Goal: Information Seeking & Learning: Learn about a topic

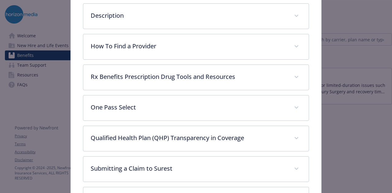
scroll to position [180, 0]
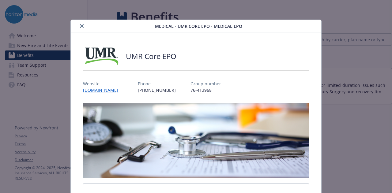
scroll to position [18, 0]
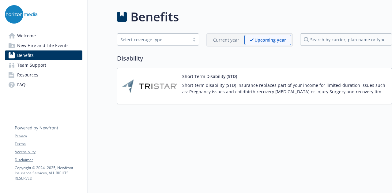
click at [32, 57] on span "Benefits" at bounding box center [25, 55] width 17 height 10
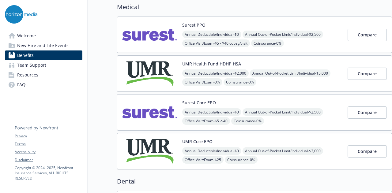
scroll to position [52, 0]
click at [203, 139] on button "UMR Core EPO" at bounding box center [197, 141] width 30 height 6
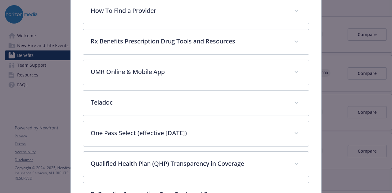
scroll to position [216, 0]
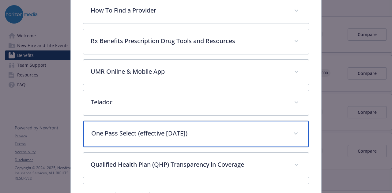
click at [184, 129] on p "One Pass Select (effective [DATE])" at bounding box center [188, 133] width 194 height 9
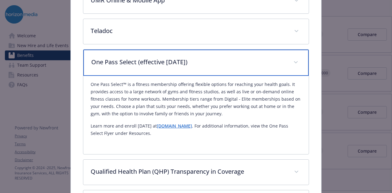
scroll to position [287, 0]
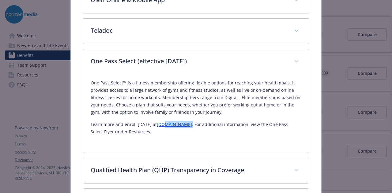
copy p "passselect.com ."
drag, startPoint x: 192, startPoint y: 121, endPoint x: 246, endPoint y: 50, distance: 90.0
click at [246, 50] on div "One Pass Select (effective 8/1/2025) One Pass Select™ is a fitness membership o…" at bounding box center [196, 101] width 226 height 104
click at [162, 126] on p "Learn more and enroll today at onepassselect.com . For additional information, …" at bounding box center [196, 128] width 210 height 15
drag, startPoint x: 152, startPoint y: 118, endPoint x: 193, endPoint y: 116, distance: 41.1
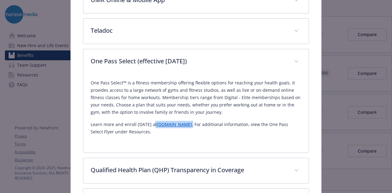
click at [193, 116] on div "One Pass Select™ is a fitness membership offering flexible options for reaching…" at bounding box center [196, 107] width 210 height 56
copy p "onepassselect.com ."
